Goal: Task Accomplishment & Management: Complete application form

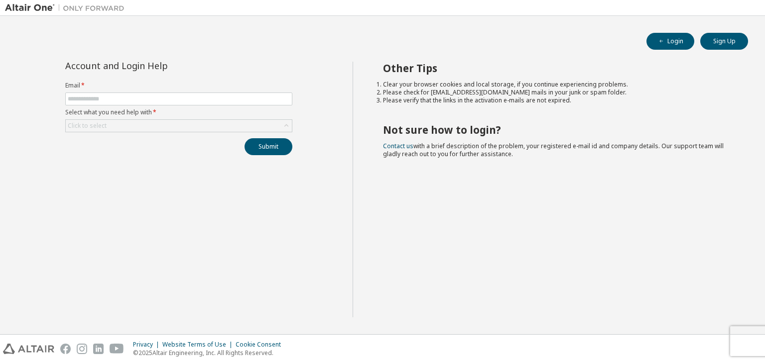
click at [223, 92] on form "Email * Select what you need help with * Click to select" at bounding box center [178, 107] width 227 height 51
click at [215, 98] on input "text" at bounding box center [179, 99] width 222 height 8
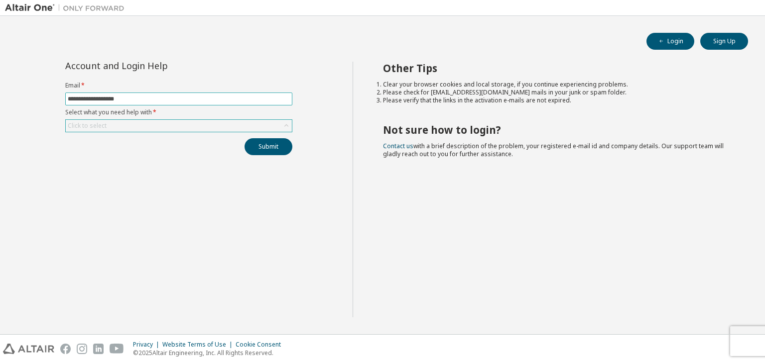
type input "**********"
click at [171, 124] on div "Click to select" at bounding box center [179, 126] width 226 height 12
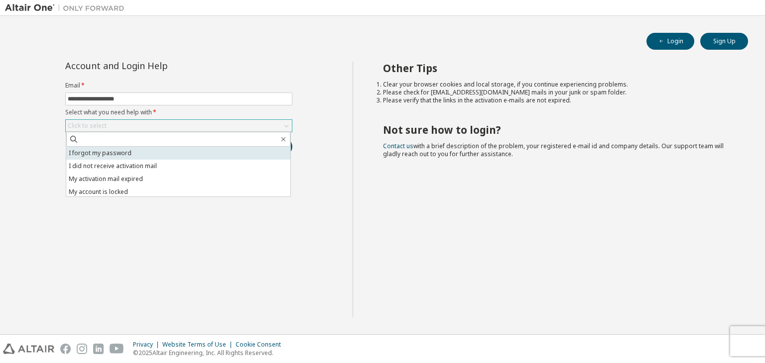
click at [128, 152] on li "I forgot my password" at bounding box center [178, 153] width 224 height 13
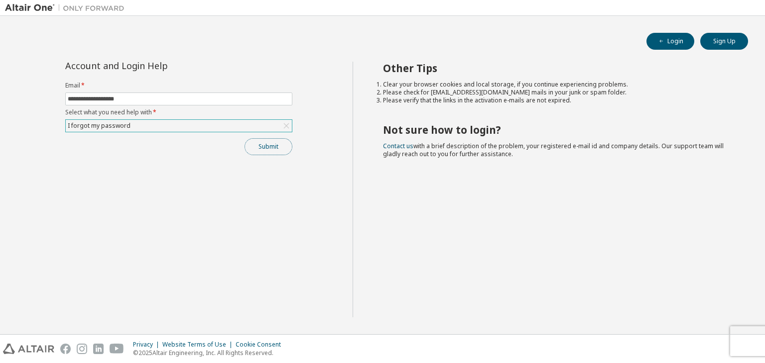
click at [272, 144] on button "Submit" at bounding box center [268, 146] width 48 height 17
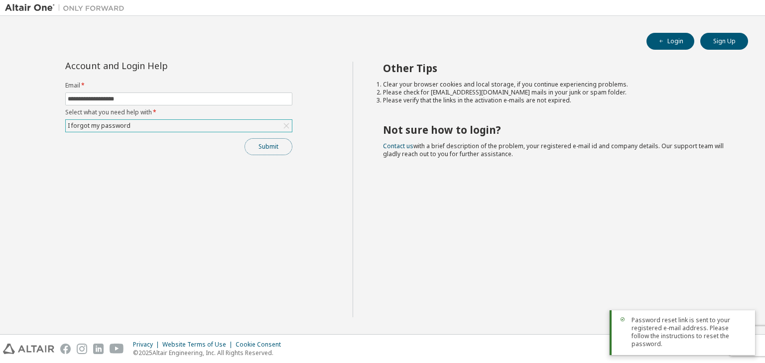
click at [272, 144] on button "Submit" at bounding box center [268, 146] width 48 height 17
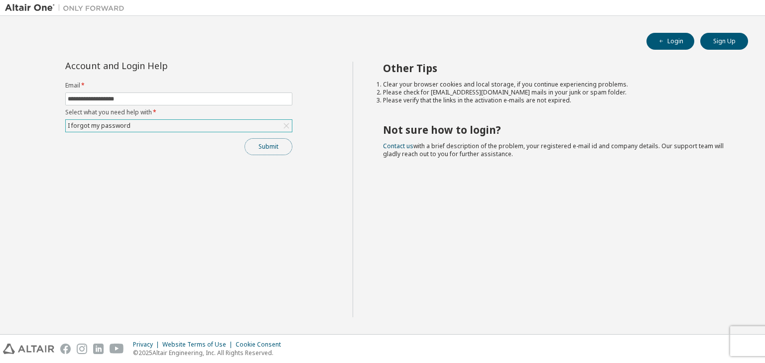
click at [263, 139] on button "Submit" at bounding box center [268, 146] width 48 height 17
